Goal: Task Accomplishment & Management: Use online tool/utility

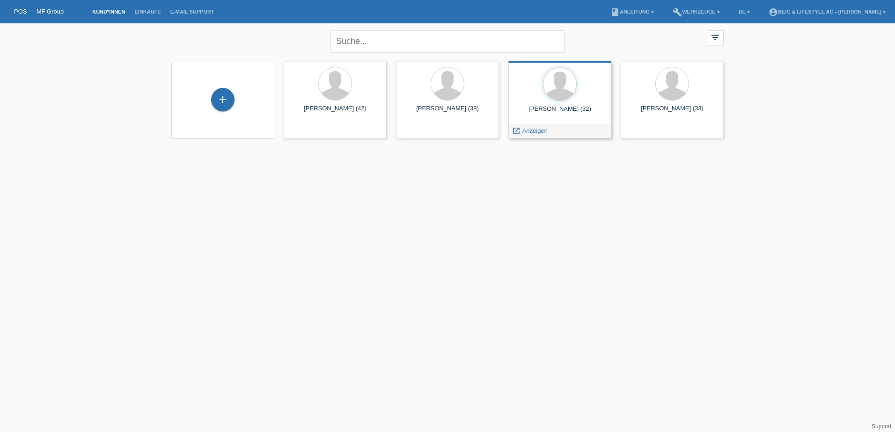
click at [557, 102] on div at bounding box center [560, 84] width 88 height 35
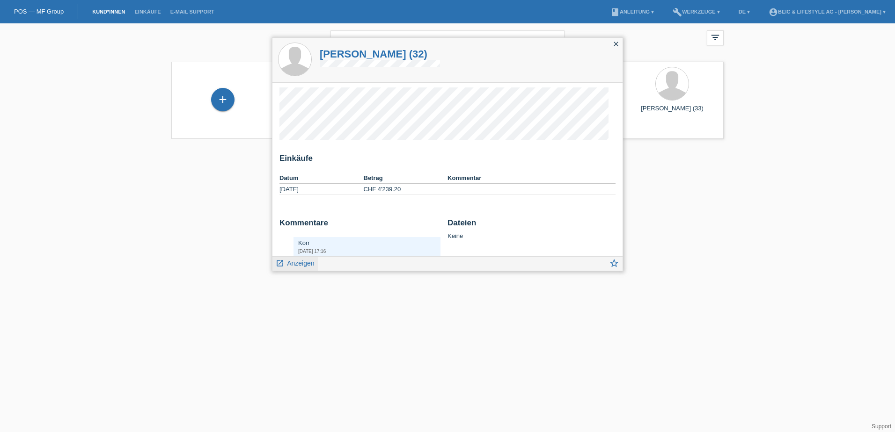
click at [298, 262] on span "Anzeigen" at bounding box center [300, 263] width 27 height 7
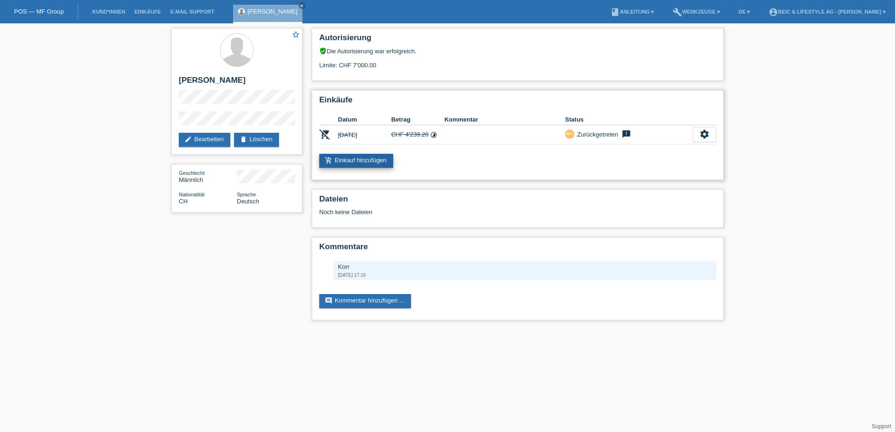
click at [357, 159] on link "add_shopping_cart Einkauf hinzufügen" at bounding box center [356, 161] width 74 height 14
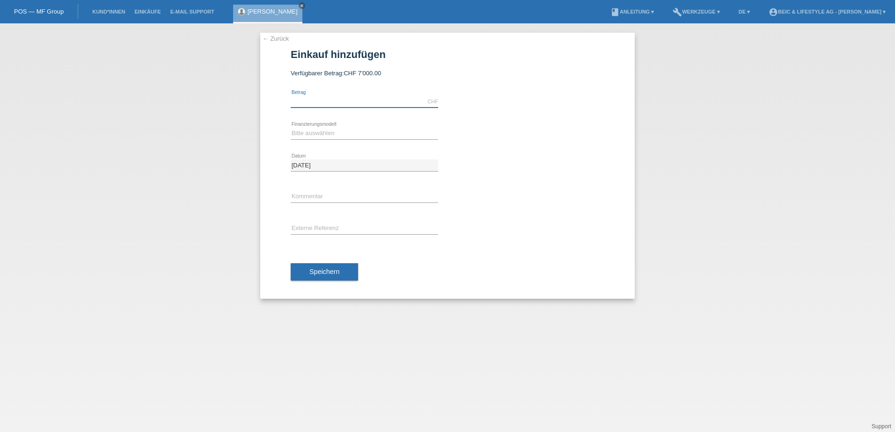
click at [326, 102] on input "text" at bounding box center [364, 102] width 147 height 12
type input "4239.20"
click at [334, 135] on select "Bitte auswählen Kauf auf Rechnung mit Teilzahlungsoption Fixe Raten" at bounding box center [364, 133] width 147 height 11
click at [291, 128] on select "Bitte auswählen Kauf auf Rechnung mit Teilzahlungsoption Fixe Raten" at bounding box center [364, 133] width 147 height 11
click at [335, 135] on select "Bitte auswählen Kauf auf Rechnung mit Teilzahlungsoption Fixe Raten" at bounding box center [364, 133] width 147 height 11
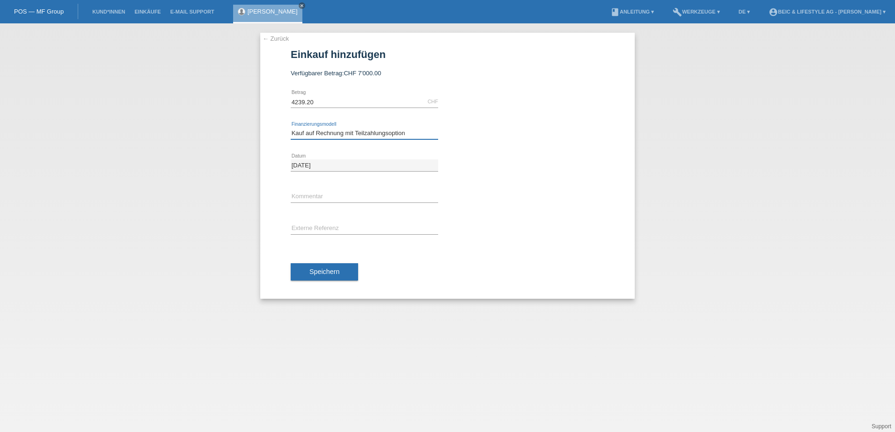
select select "219"
click at [291, 128] on select "Bitte auswählen Kauf auf Rechnung mit Teilzahlungsoption Fixe Raten" at bounding box center [364, 133] width 147 height 11
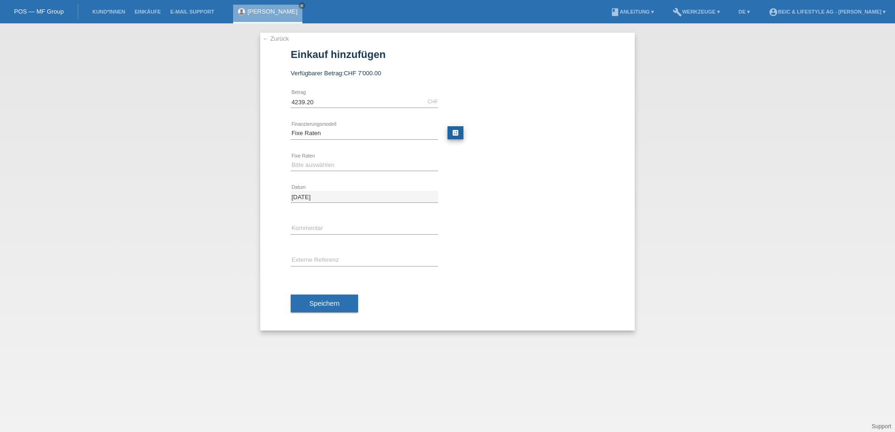
click at [450, 132] on link "calculate" at bounding box center [455, 132] width 16 height 13
type input "4239.20"
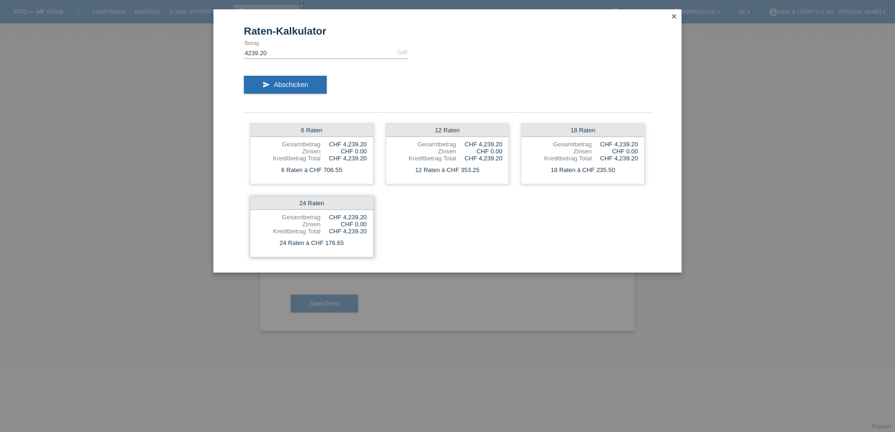
click at [343, 219] on div "CHF 4,239.20" at bounding box center [343, 217] width 46 height 7
click at [677, 15] on link "close" at bounding box center [674, 17] width 12 height 11
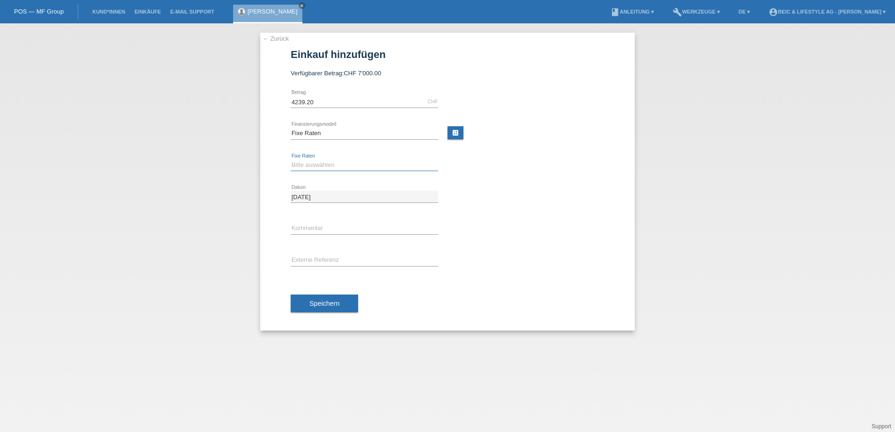
click at [336, 166] on select "Bitte auswählen 6 Raten 12 Raten 18 Raten 24 Raten" at bounding box center [364, 165] width 147 height 11
select select "600"
click at [291, 160] on select "Bitte auswählen 6 Raten 12 Raten 18 Raten 24 Raten" at bounding box center [364, 165] width 147 height 11
click at [318, 226] on input "text" at bounding box center [364, 229] width 147 height 12
click at [320, 225] on input "text" at bounding box center [364, 229] width 147 height 12
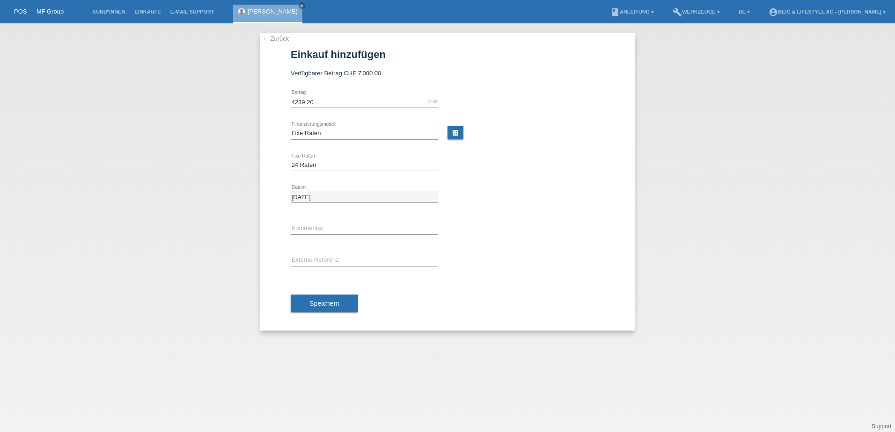
click at [264, 241] on div "← Zurück Einkauf hinzufügen Verfügbarer Betrag: CHF 7'000.00 4239.20 error" at bounding box center [447, 182] width 374 height 298
click at [314, 304] on span "Speichern" at bounding box center [324, 303] width 30 height 7
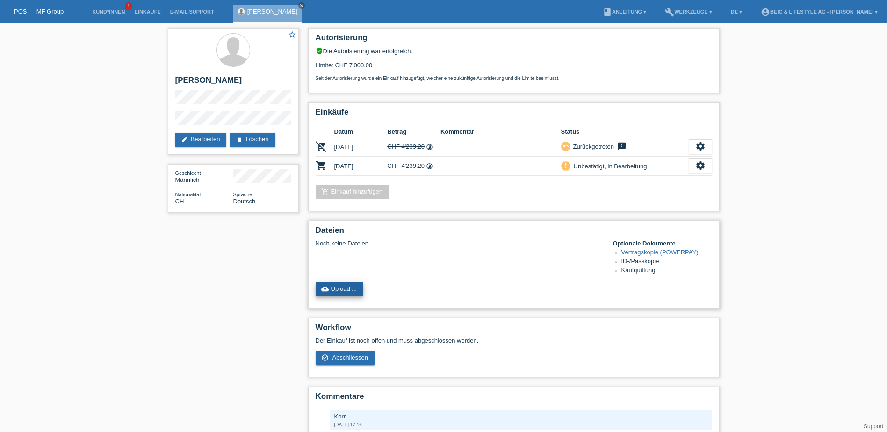
click at [342, 287] on link "cloud_upload Upload ..." at bounding box center [340, 290] width 48 height 14
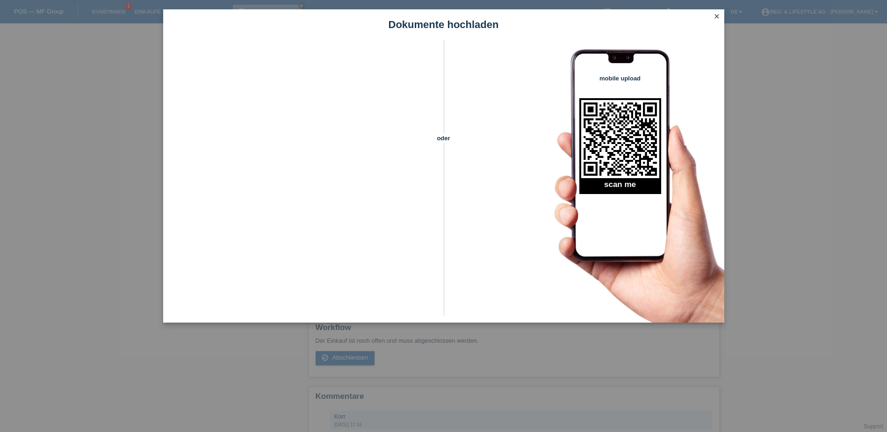
click at [715, 16] on icon "close" at bounding box center [716, 16] width 7 height 7
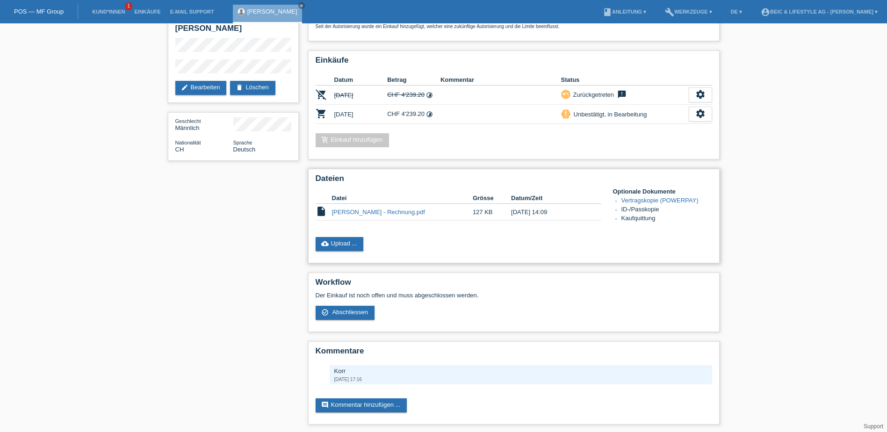
scroll to position [54, 0]
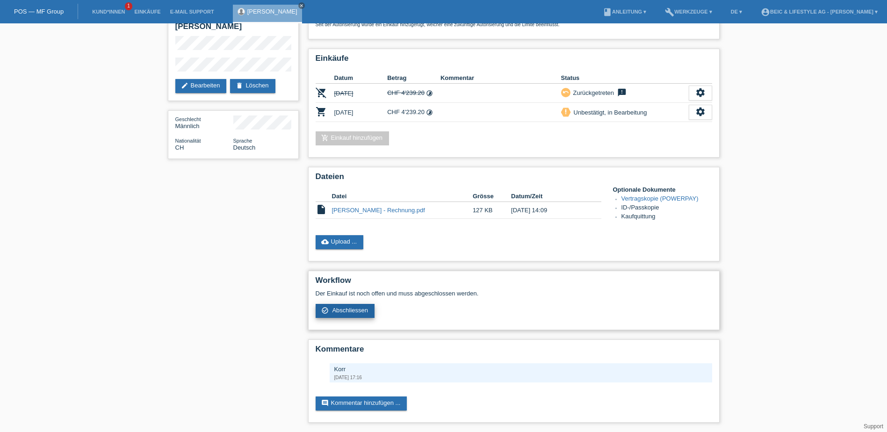
click at [333, 311] on span "Abschliessen" at bounding box center [350, 310] width 36 height 7
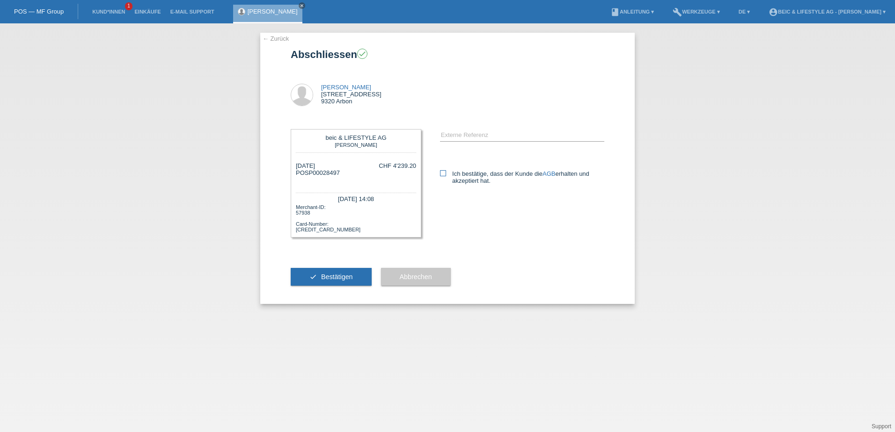
click at [443, 174] on icon at bounding box center [443, 173] width 6 height 6
click at [443, 174] on input "Ich bestätige, dass der Kunde die AGB erhalten und akzeptiert hat." at bounding box center [443, 173] width 6 height 6
checkbox input "true"
click at [337, 276] on span "Bestätigen" at bounding box center [337, 276] width 32 height 7
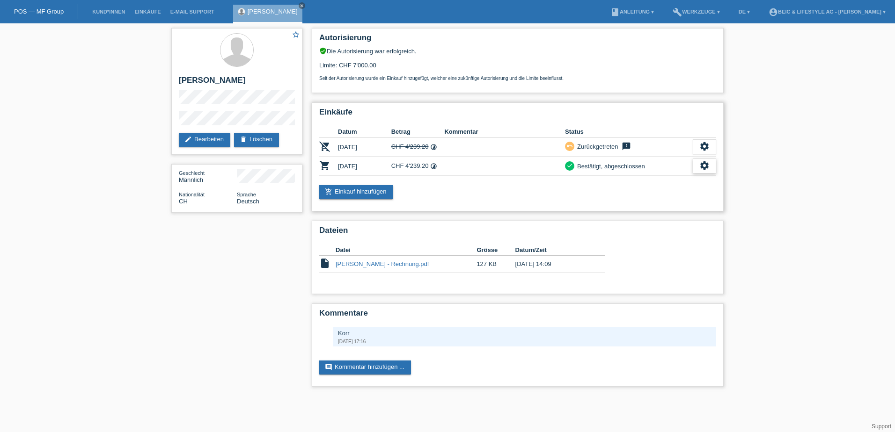
click at [700, 167] on icon "settings" at bounding box center [704, 165] width 10 height 10
click at [673, 207] on span "Vertrag herunterladen" at bounding box center [668, 208] width 62 height 11
click at [709, 164] on div "settings" at bounding box center [703, 166] width 23 height 15
click at [662, 222] on span "Quittung herunterladen" at bounding box center [669, 222] width 65 height 11
click at [19, 9] on link "POS — MF Group" at bounding box center [39, 11] width 50 height 7
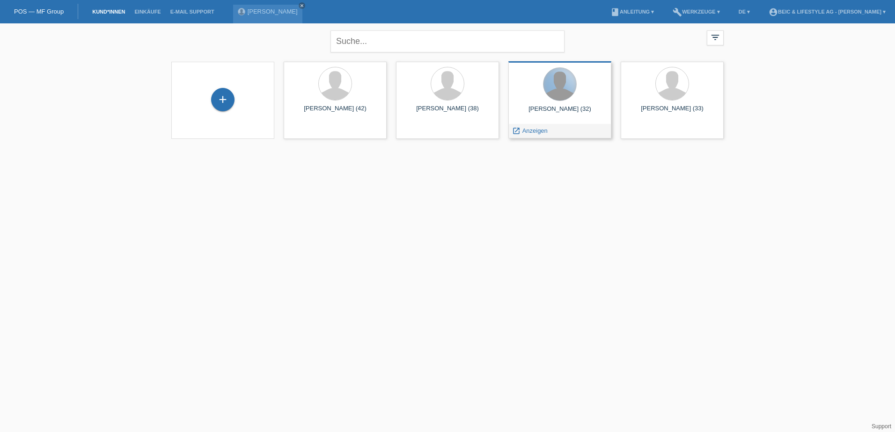
click at [563, 98] on div at bounding box center [559, 84] width 33 height 33
click at [526, 128] on span "Anzeigen" at bounding box center [534, 130] width 25 height 7
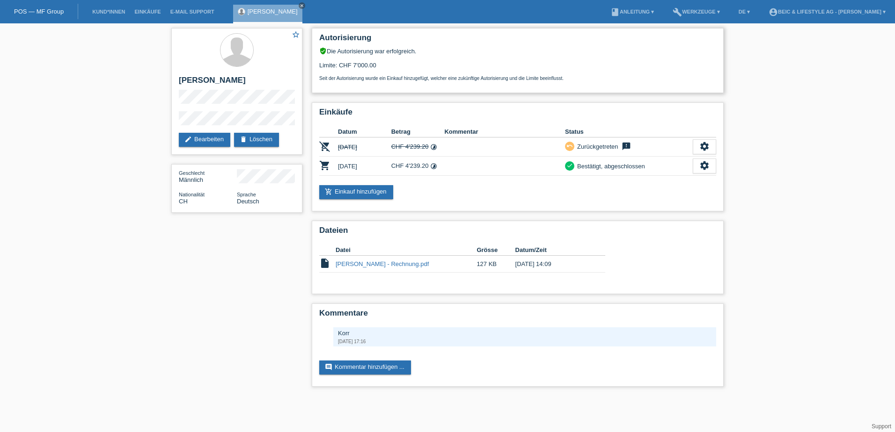
drag, startPoint x: 351, startPoint y: 64, endPoint x: 379, endPoint y: 63, distance: 28.6
click at [379, 63] on div "Limite: CHF 7'000.00 Seit der Autorisierung wurde ein Einkauf hinzugefügt, welc…" at bounding box center [517, 68] width 397 height 26
click at [378, 61] on div "Limite: CHF 7'000.00 Seit der Autorisierung wurde ein Einkauf hinzugefügt, welc…" at bounding box center [517, 68] width 397 height 26
drag, startPoint x: 407, startPoint y: 165, endPoint x: 427, endPoint y: 168, distance: 20.3
click at [427, 168] on td "CHF 4'239.20 timelapse" at bounding box center [417, 166] width 53 height 19
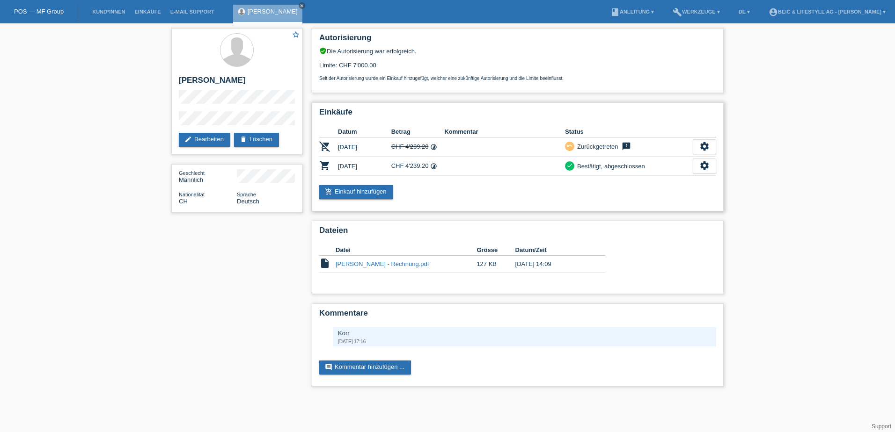
drag, startPoint x: 427, startPoint y: 168, endPoint x: 429, endPoint y: 182, distance: 13.8
click at [429, 182] on div "Einkäufe Datum Betrag Kommentar Status remove_shopping_cart [DATE] CHF 4'239.20…" at bounding box center [518, 156] width 412 height 109
